Goal: Communication & Community: Participate in discussion

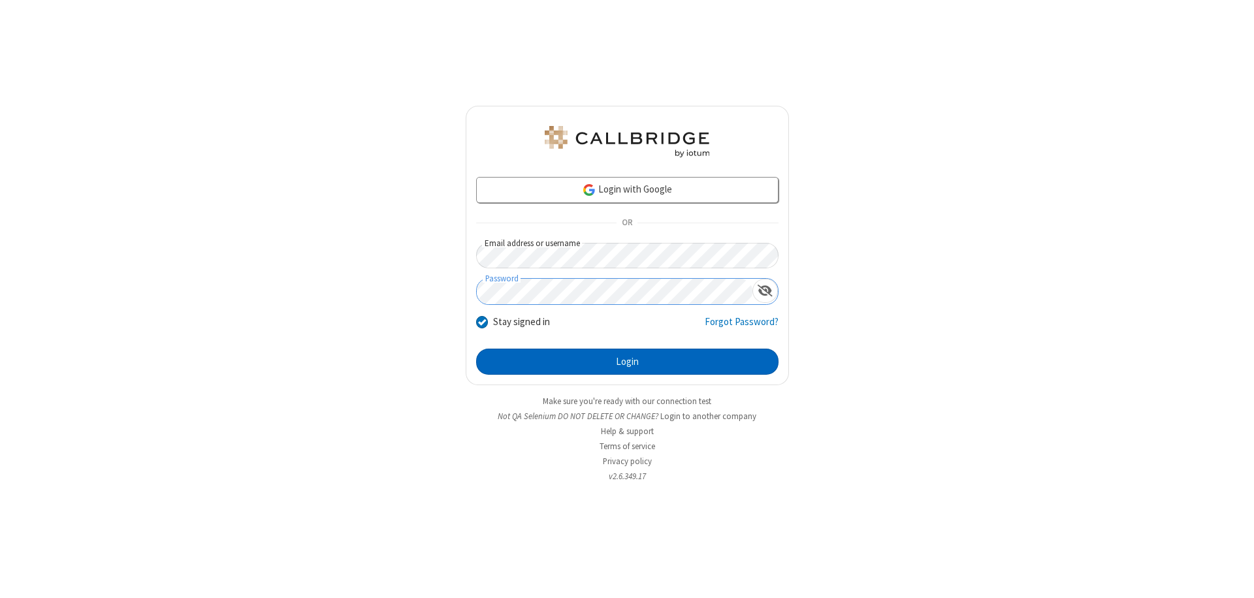
click at [627, 362] on button "Login" at bounding box center [627, 362] width 302 height 26
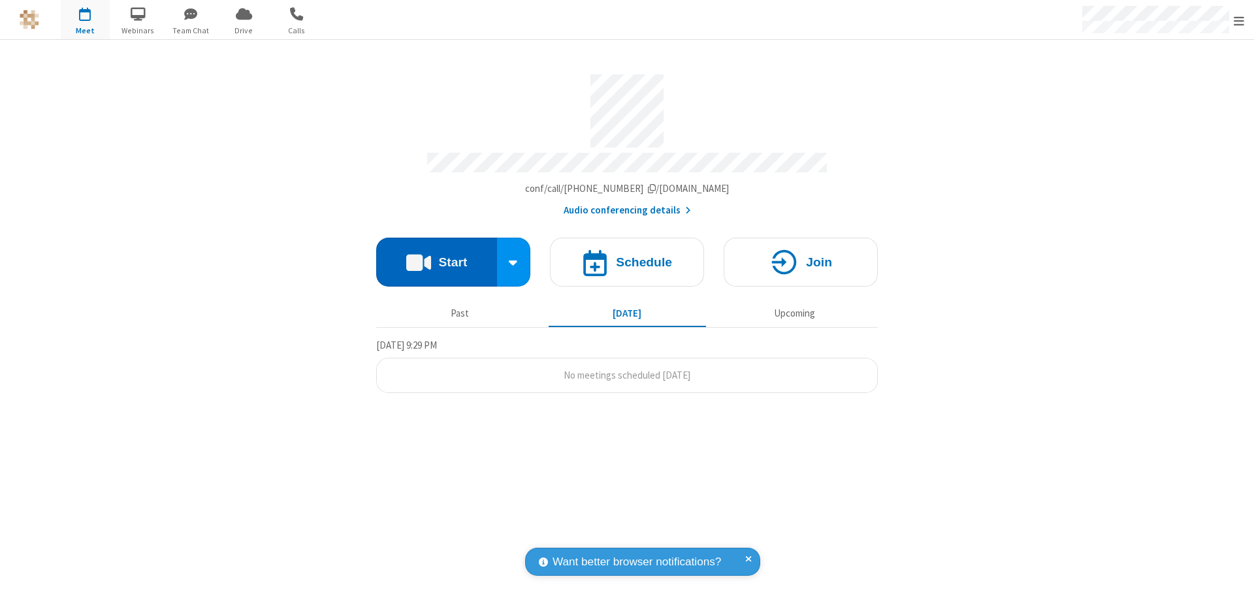
click at [436, 256] on button "Start" at bounding box center [436, 262] width 121 height 49
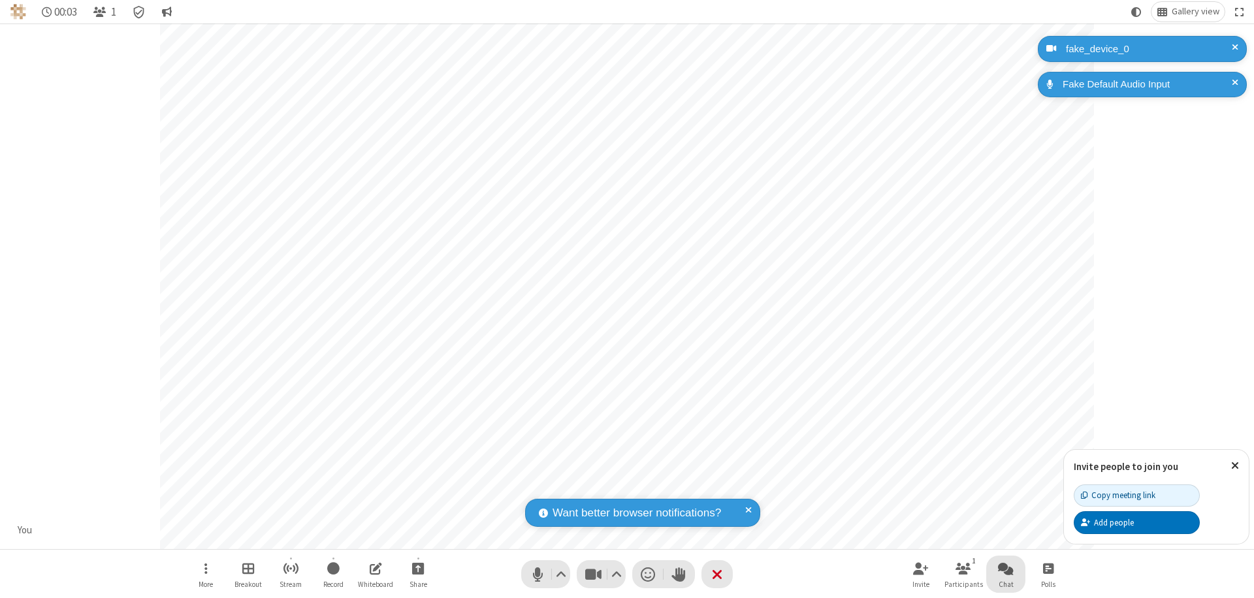
click at [1006, 568] on span "Open chat" at bounding box center [1006, 568] width 16 height 16
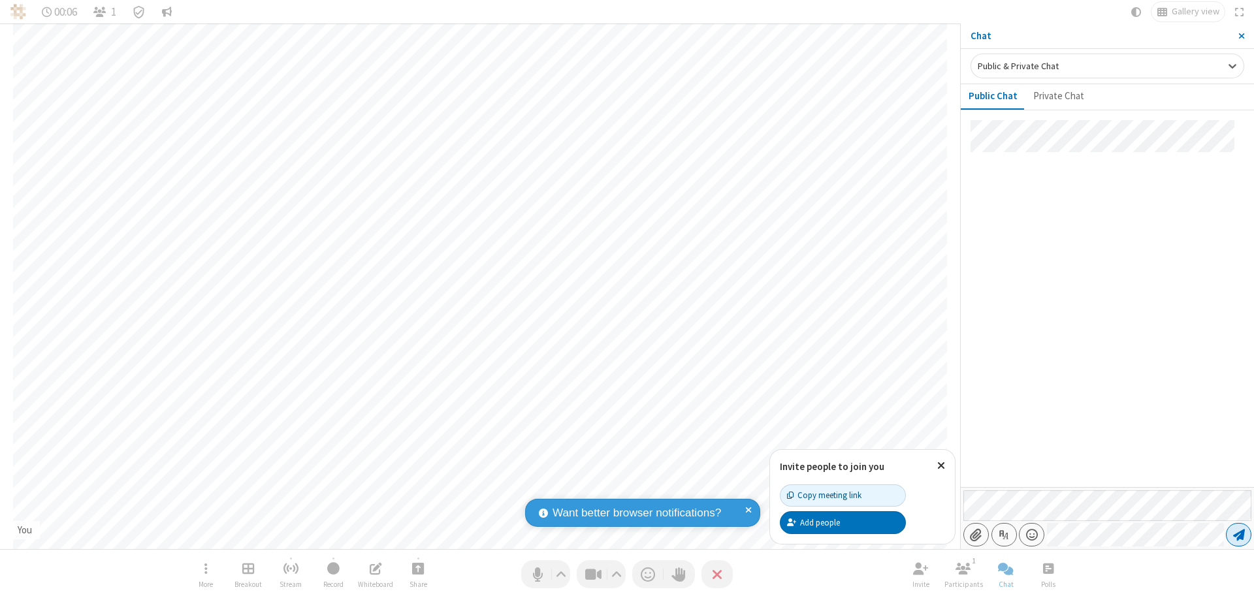
click at [1238, 535] on span "Send message" at bounding box center [1239, 534] width 12 height 13
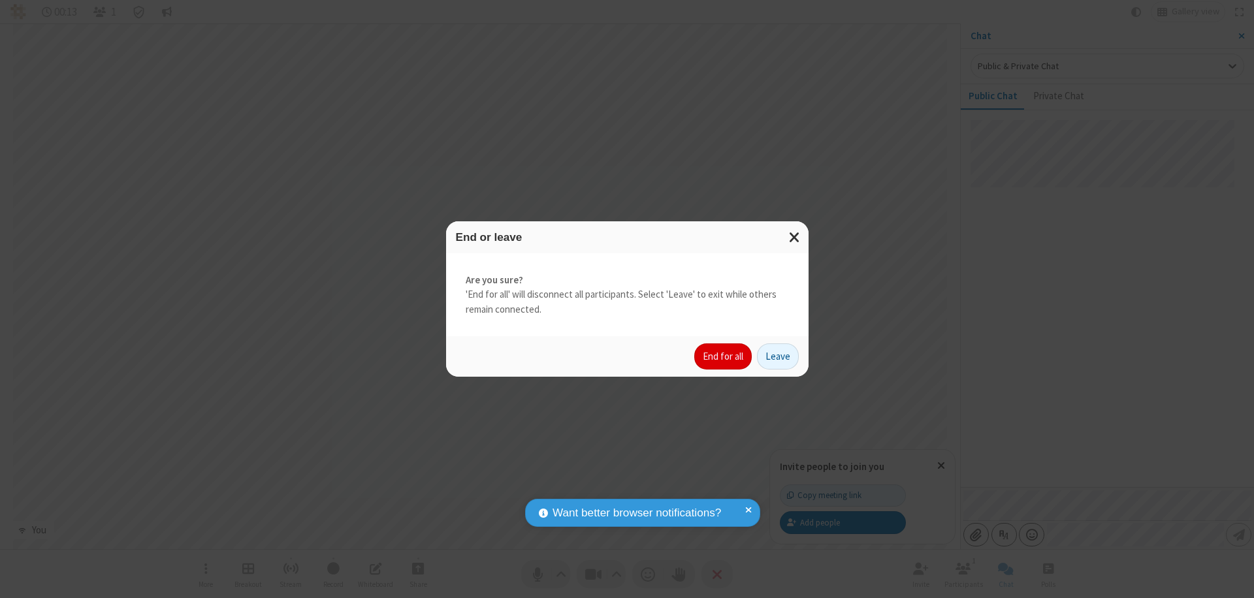
click at [724, 357] on button "End for all" at bounding box center [722, 356] width 57 height 26
